Goal: Go to known website: Access a specific website the user already knows

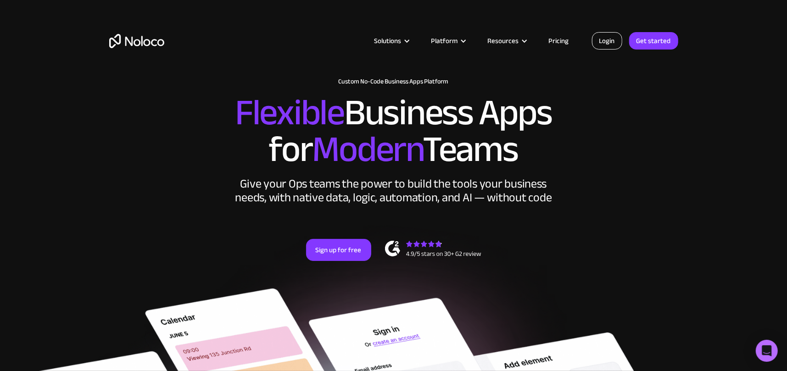
drag, startPoint x: 610, startPoint y: 52, endPoint x: 611, endPoint y: 41, distance: 11.6
click at [610, 52] on div "Solutions Use Cases Business Types Project Management Keep track of customers, …" at bounding box center [393, 50] width 587 height 54
click at [611, 39] on link "Login" at bounding box center [607, 40] width 30 height 17
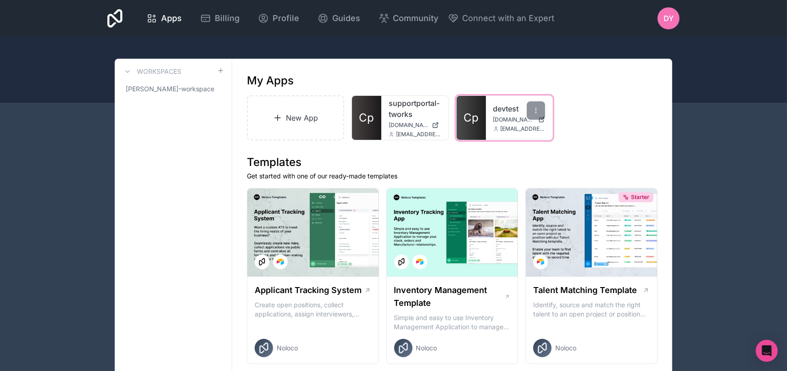
click at [463, 106] on link "Cp" at bounding box center [470, 118] width 29 height 44
